Goal: Find specific page/section: Find specific page/section

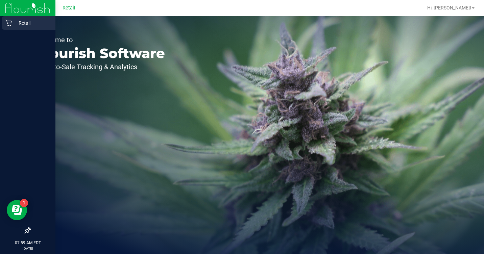
click at [26, 21] on p "Retail" at bounding box center [32, 23] width 41 height 8
